Goal: Task Accomplishment & Management: Use online tool/utility

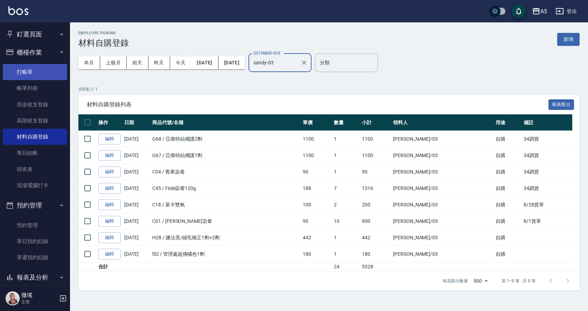
click at [31, 68] on link "打帳單" at bounding box center [35, 72] width 64 height 16
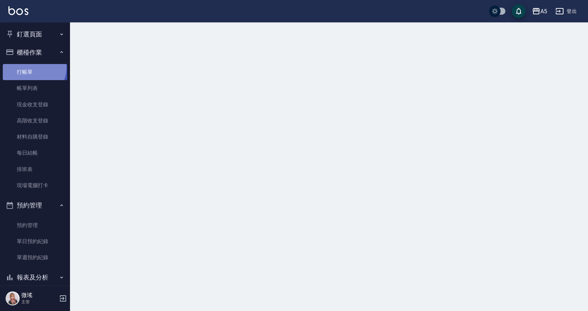
click at [31, 68] on link "打帳單" at bounding box center [35, 72] width 64 height 16
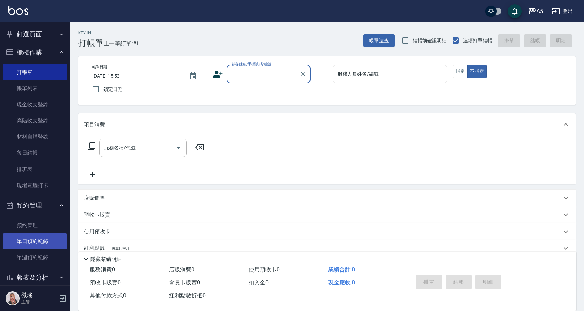
click at [35, 245] on link "單日預約紀錄" at bounding box center [35, 241] width 64 height 16
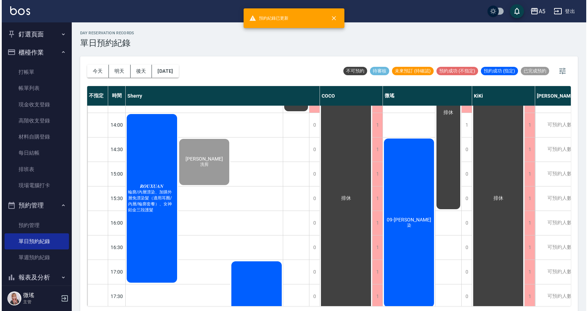
scroll to position [246, 0]
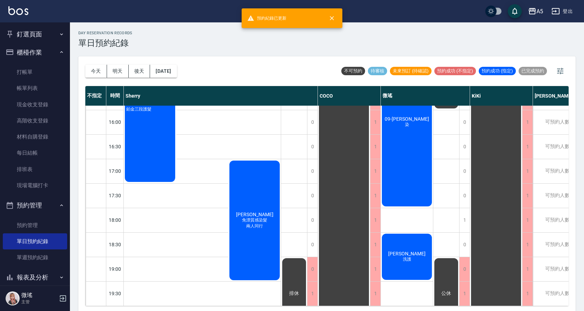
click at [412, 154] on div "09-[PERSON_NAME]" at bounding box center [407, 122] width 52 height 171
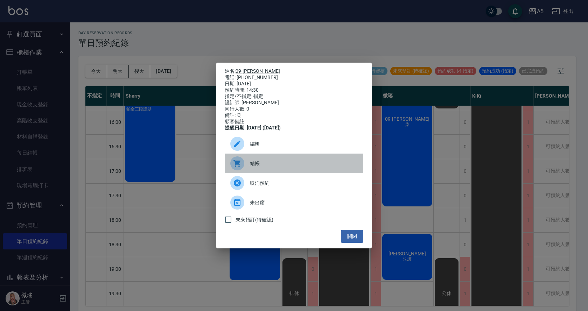
click at [286, 171] on div "結帳" at bounding box center [294, 164] width 139 height 20
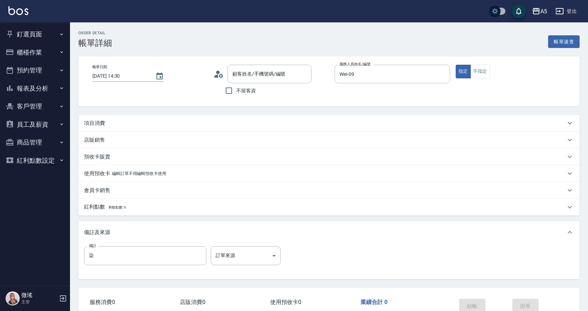
type input "2025/09/04 14:30"
type input "Wei-09"
type input "染"
drag, startPoint x: 106, startPoint y: 119, endPoint x: 127, endPoint y: 153, distance: 39.7
click at [106, 119] on div "項目消費" at bounding box center [328, 123] width 501 height 17
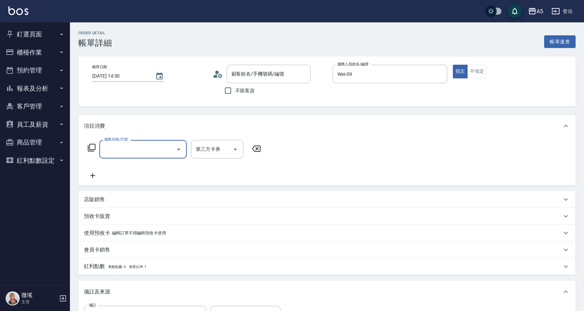
type input "09-陳宣伶/0933506141/null"
click at [122, 148] on input "服務名稱/代號" at bounding box center [138, 149] width 71 height 12
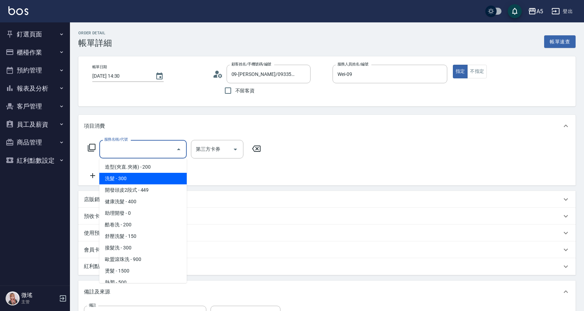
click at [129, 184] on span "洗髮 - 300" at bounding box center [142, 179] width 87 height 12
type input "30"
type input "洗髮(201)"
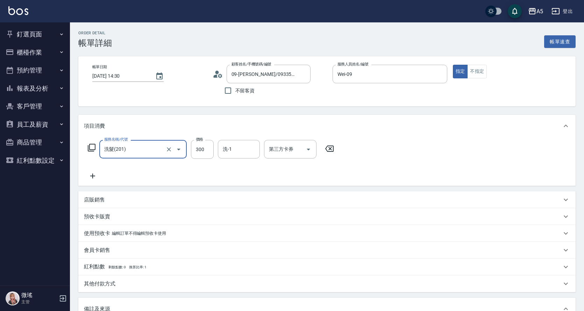
click at [96, 175] on icon at bounding box center [92, 176] width 17 height 8
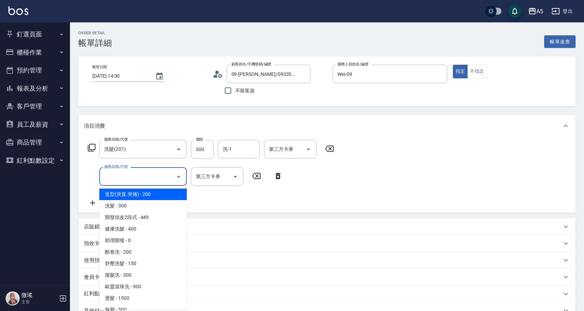
click at [122, 181] on input "服務名稱/代號" at bounding box center [138, 176] width 71 height 12
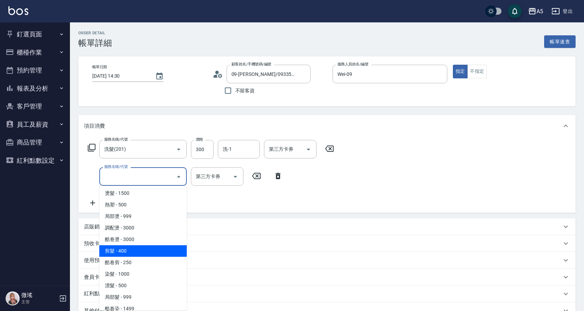
drag, startPoint x: 146, startPoint y: 249, endPoint x: 216, endPoint y: 191, distance: 90.7
click at [146, 248] on span "剪髮 - 400" at bounding box center [142, 251] width 87 height 12
type input "70"
type input "剪髮(401)"
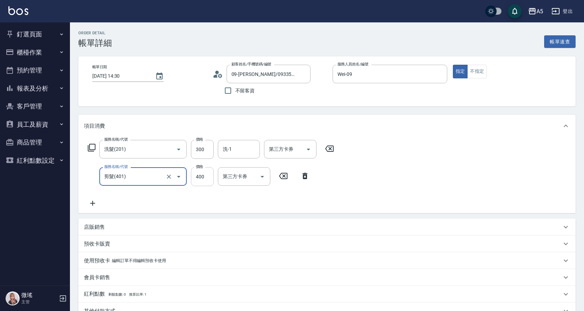
click at [202, 176] on input "400" at bounding box center [202, 176] width 23 height 19
type input "30"
type input "50"
type input "80"
type input "500"
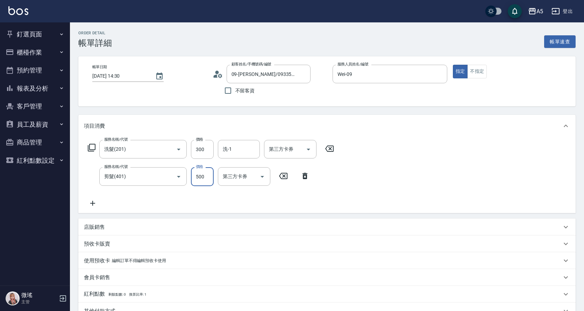
click at [92, 202] on icon at bounding box center [92, 203] width 17 height 8
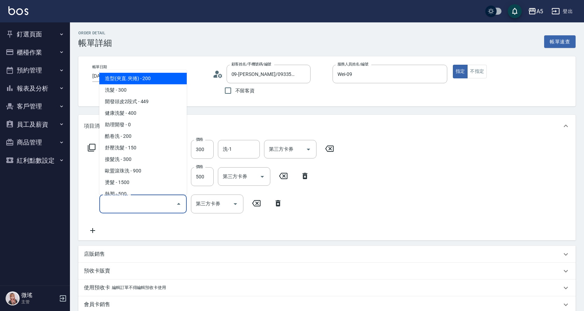
click at [127, 202] on input "服務名稱/代號" at bounding box center [138, 204] width 71 height 12
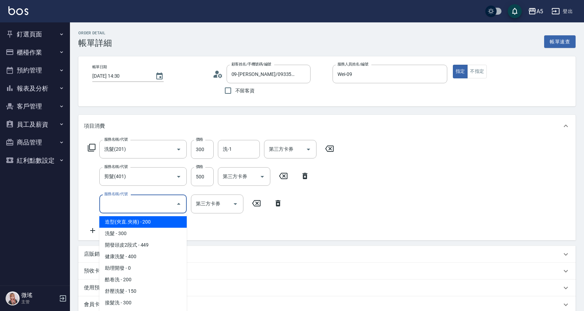
scroll to position [140, 0]
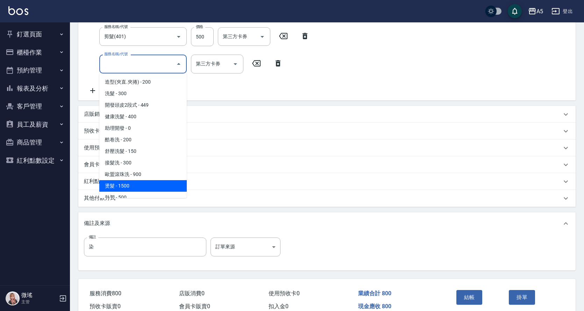
click at [126, 182] on span "燙髮 - 1500" at bounding box center [142, 186] width 87 height 12
type input "230"
type input "燙髮(301)"
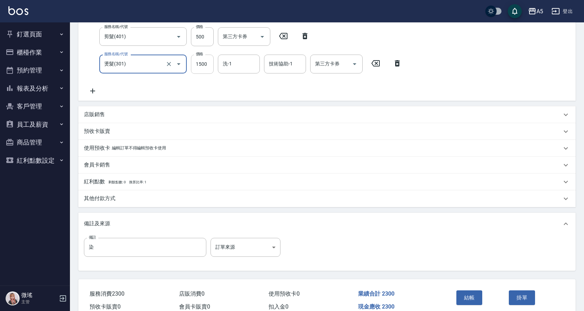
click at [202, 69] on input "1500" at bounding box center [202, 64] width 23 height 19
type input "2"
type input "80"
type input "28"
type input "100"
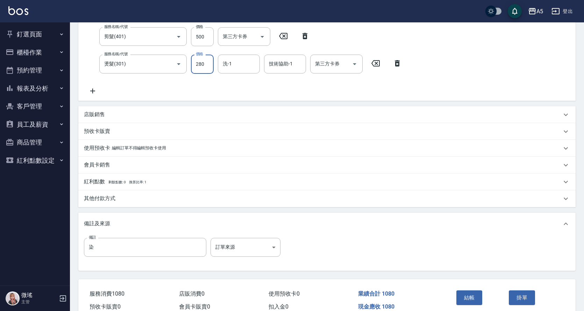
type input "2800"
type input "360"
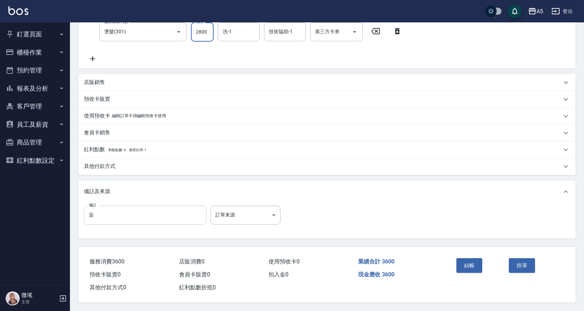
type input "2800"
click at [86, 212] on input "染" at bounding box center [145, 215] width 122 height 19
click at [87, 212] on input "染" at bounding box center [145, 215] width 122 height 19
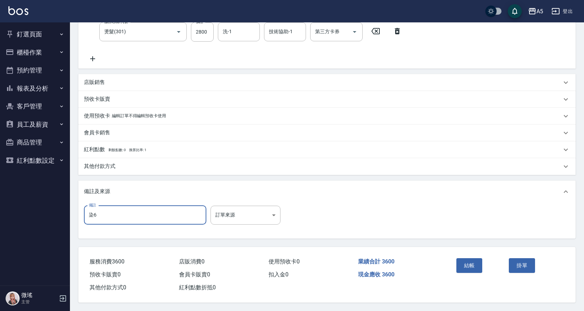
type input "染"
type input "文"
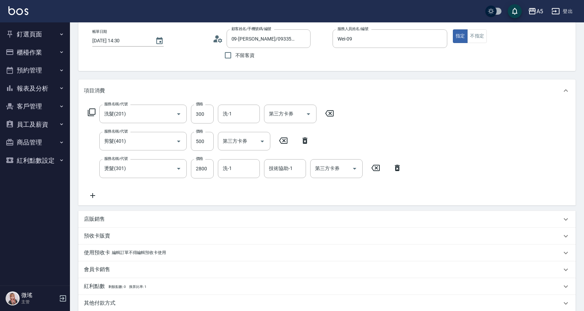
scroll to position [0, 0]
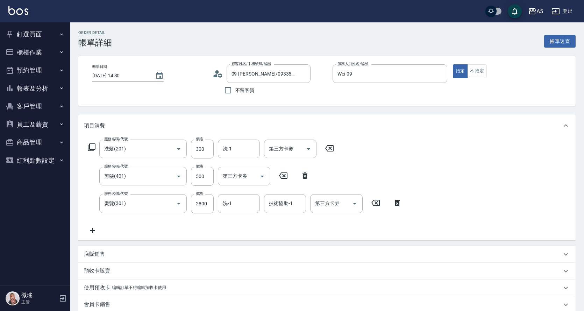
type input "溫塑20染55-31+6-G+4-0*9%"
click at [92, 296] on div "會員卡銷售" at bounding box center [327, 304] width 498 height 17
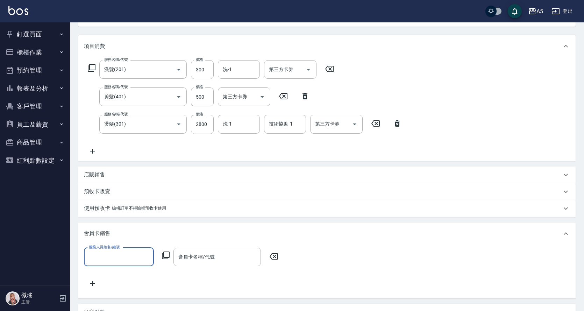
scroll to position [0, 0]
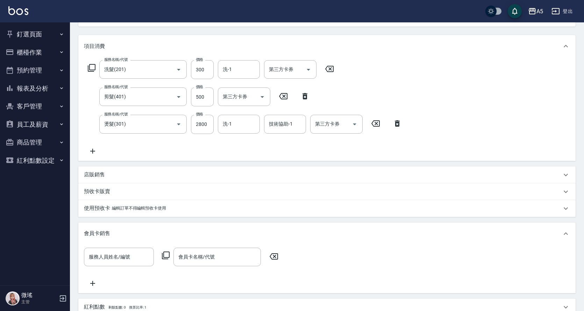
click at [98, 147] on icon at bounding box center [92, 151] width 17 height 8
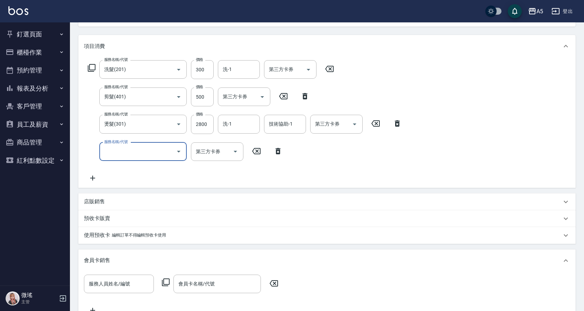
click at [121, 152] on input "服務名稱/代號" at bounding box center [138, 152] width 71 height 12
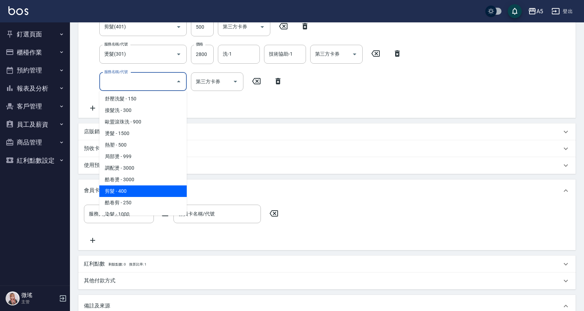
scroll to position [175, 0]
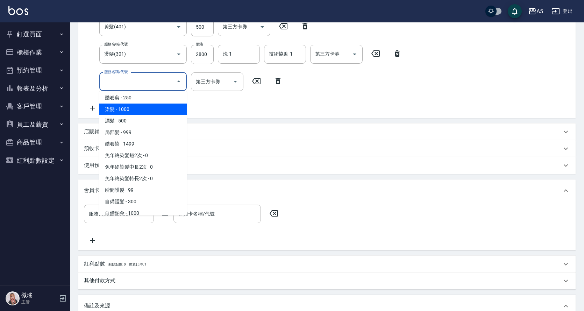
click at [147, 113] on span "染髮 - 1000" at bounding box center [142, 110] width 87 height 12
type input "460"
type input "染髮(501)"
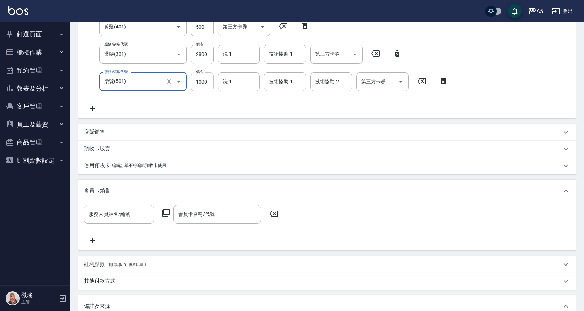
click at [201, 76] on input "1000" at bounding box center [202, 81] width 23 height 19
type input "1"
type input "360"
type input "150"
type input "370"
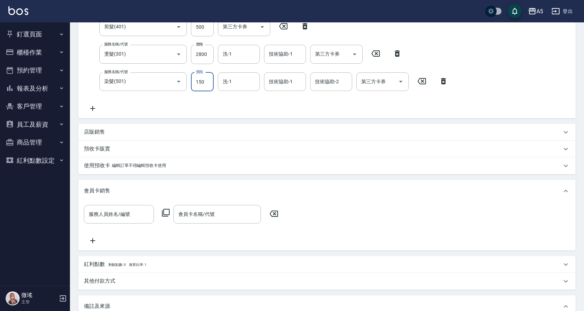
type input "1500"
type input "510"
type input "1500"
click at [285, 101] on div "服務名稱/代號 洗髮(201) 服務名稱/代號 價格 300 價格 洗-1 洗-1 第三方卡券 第三方卡券 服務名稱/代號 剪髮(401) 服務名稱/代號 價…" at bounding box center [268, 51] width 369 height 122
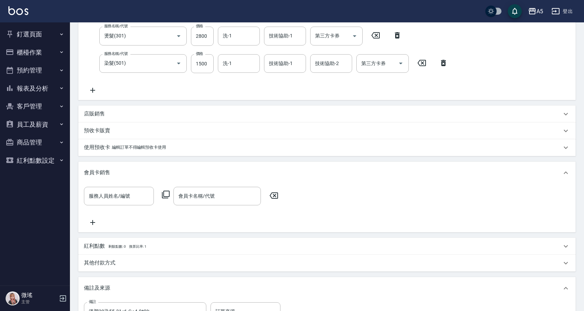
scroll to position [273, 0]
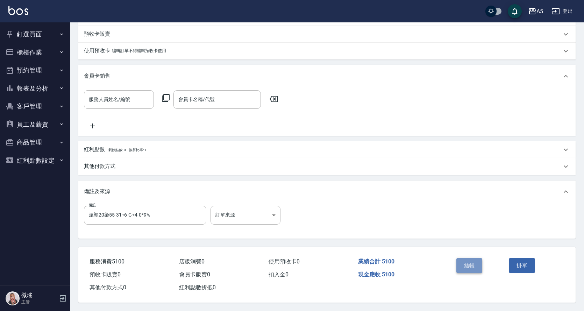
click at [468, 260] on button "結帳" at bounding box center [470, 265] width 26 height 15
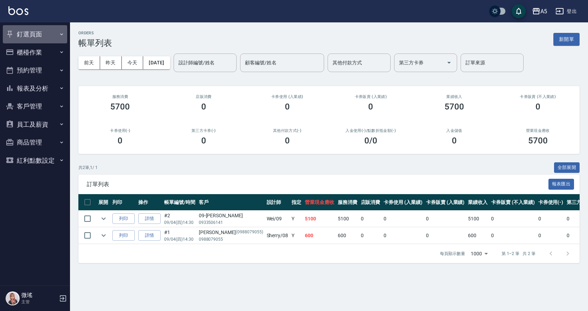
click at [37, 33] on button "釘選頁面" at bounding box center [35, 34] width 64 height 18
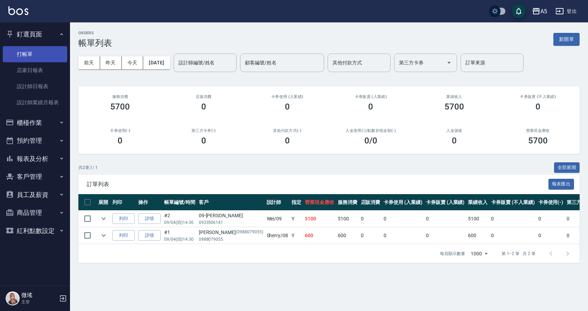
click at [42, 55] on link "打帳單" at bounding box center [35, 54] width 64 height 16
